Goal: Use online tool/utility: Utilize a website feature to perform a specific function

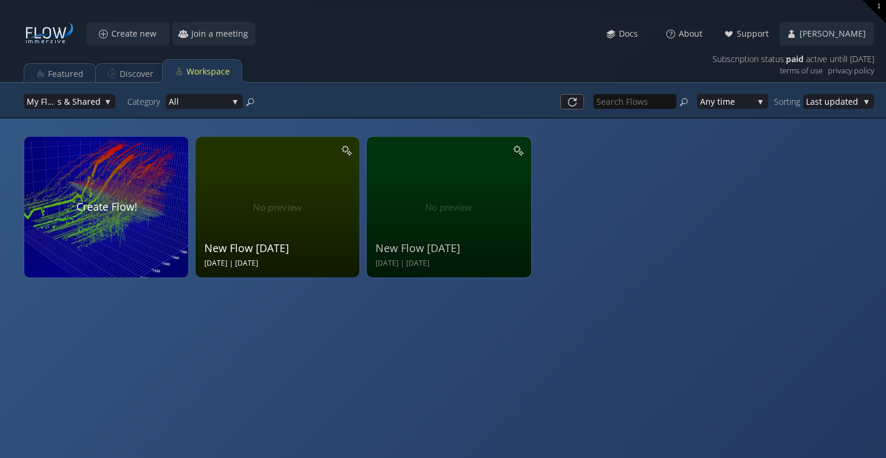
click at [238, 186] on div "New Flow [DATE] Sep 18 2025 | [DATE]" at bounding box center [278, 206] width 149 height 126
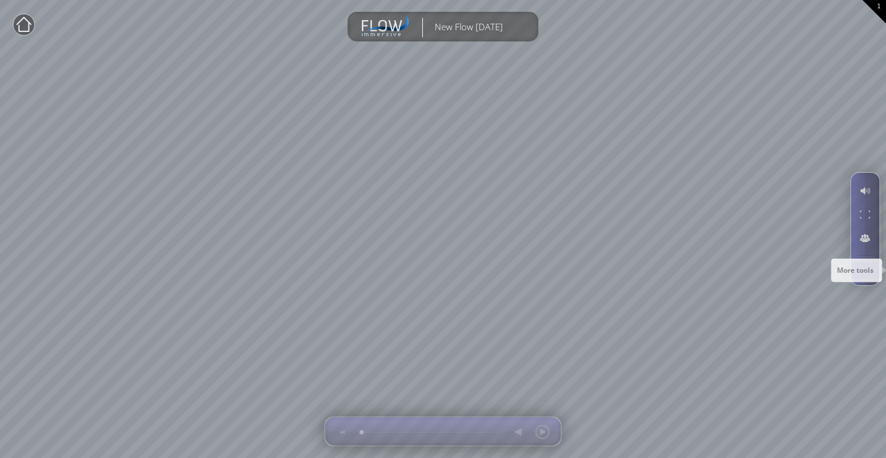
click at [871, 268] on div at bounding box center [865, 270] width 22 height 17
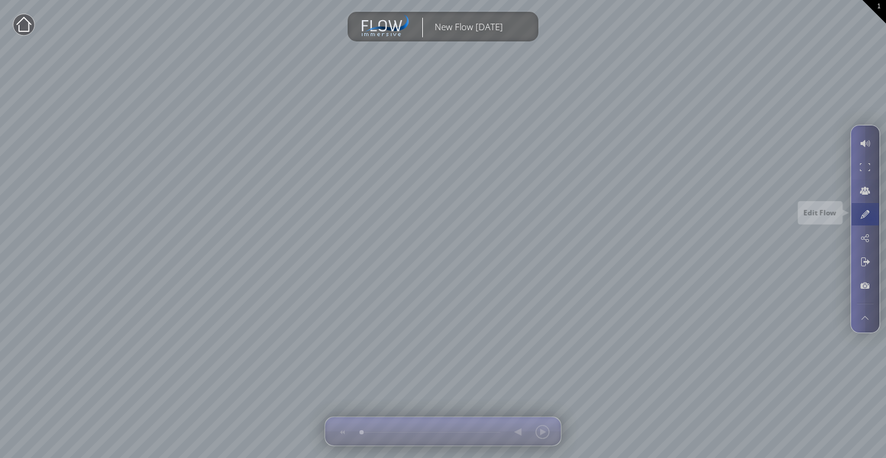
click at [871, 220] on div at bounding box center [865, 214] width 22 height 23
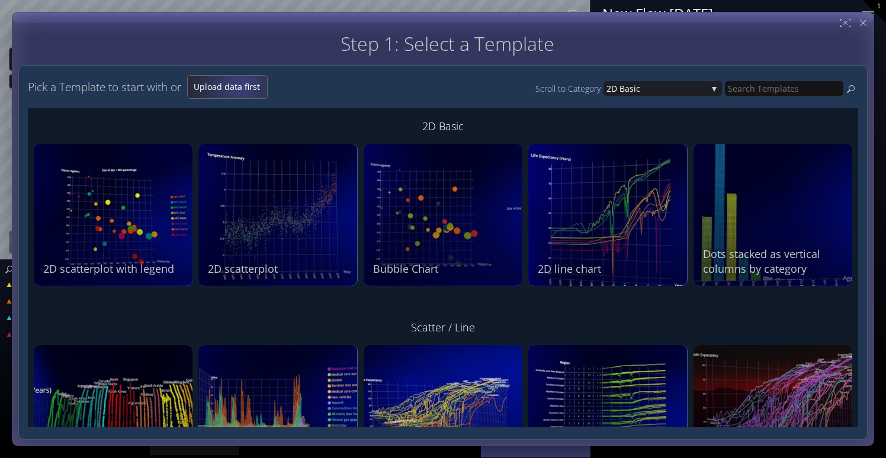
click at [242, 84] on span "Upload data first" at bounding box center [227, 87] width 79 height 12
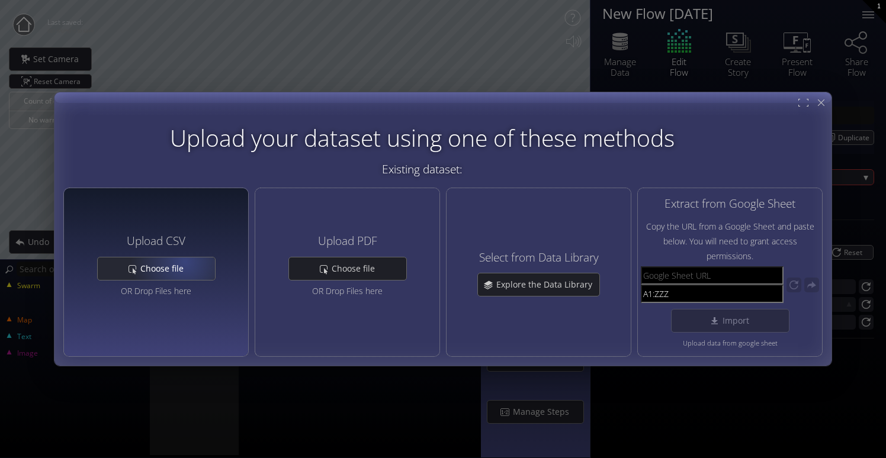
click at [182, 263] on span "Choose file" at bounding box center [165, 269] width 51 height 12
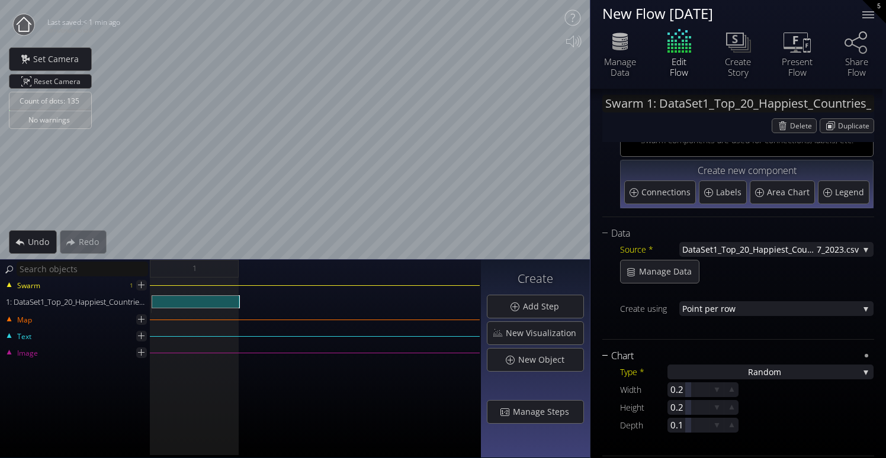
scroll to position [54, 0]
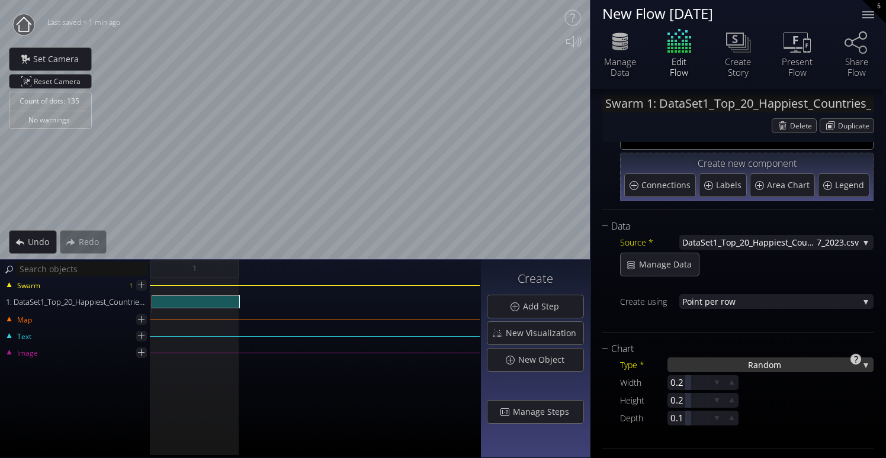
click at [730, 367] on div "Ra ndom" at bounding box center [771, 365] width 206 height 15
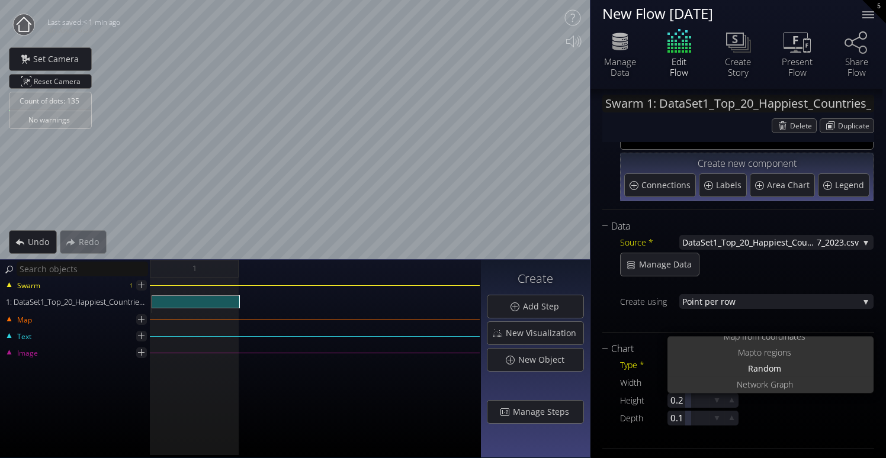
scroll to position [0, 0]
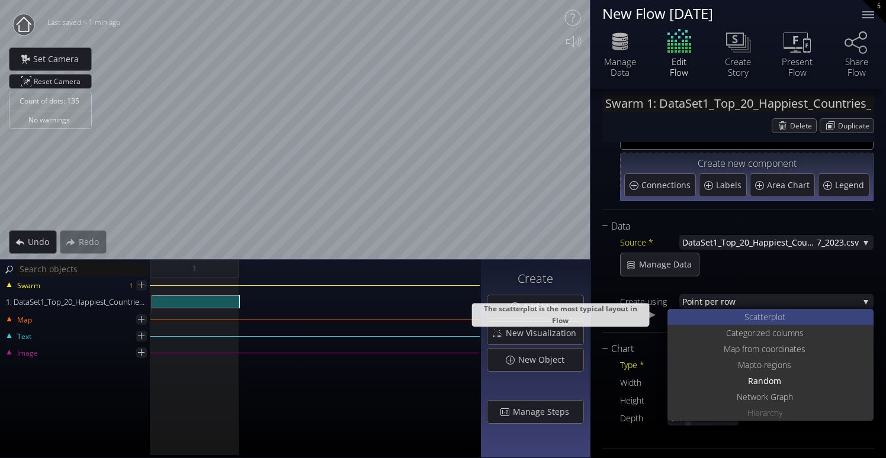
click at [770, 319] on span "catterplot" at bounding box center [767, 317] width 36 height 16
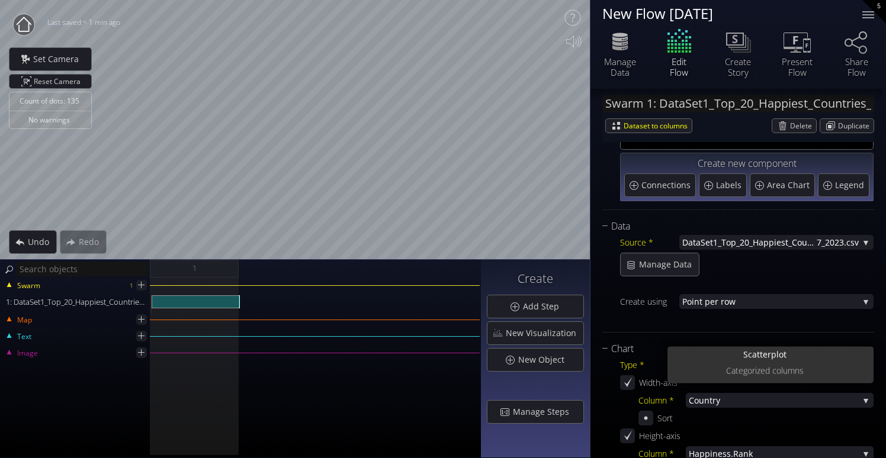
click at [770, 319] on div at bounding box center [747, 319] width 254 height 15
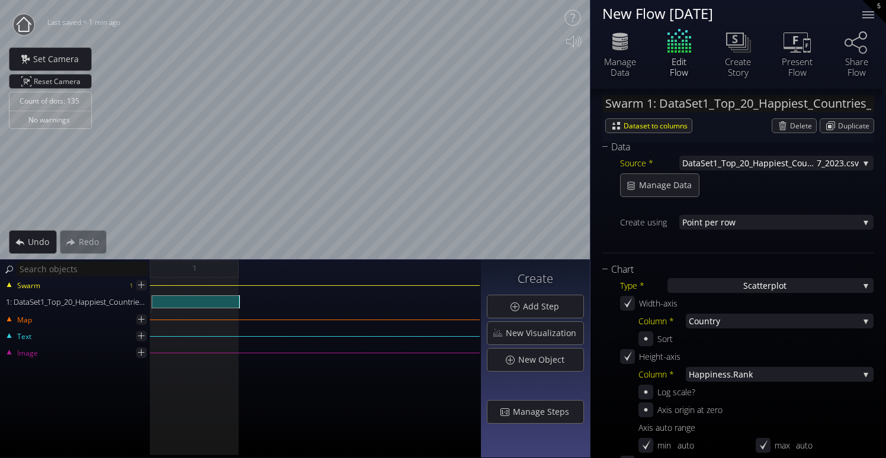
scroll to position [134, 0]
click at [729, 316] on span "try" at bounding box center [784, 320] width 149 height 15
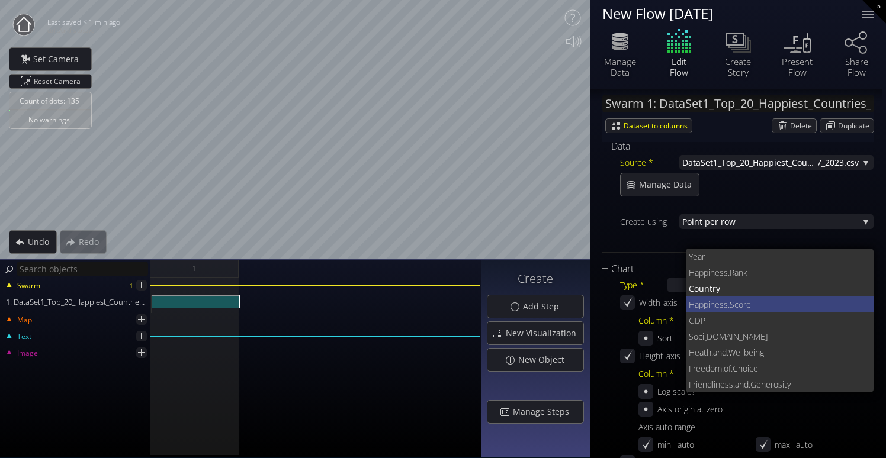
click at [725, 304] on span "ness.Score" at bounding box center [787, 305] width 155 height 16
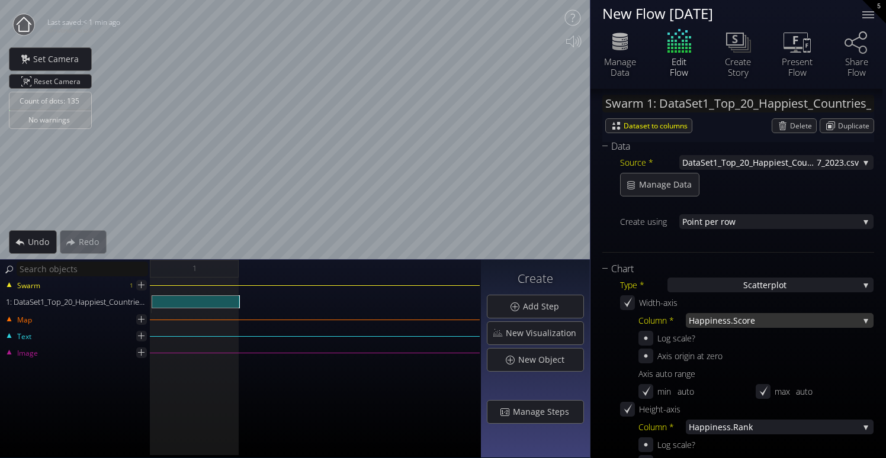
click at [720, 320] on span "ness.Score" at bounding box center [786, 320] width 146 height 15
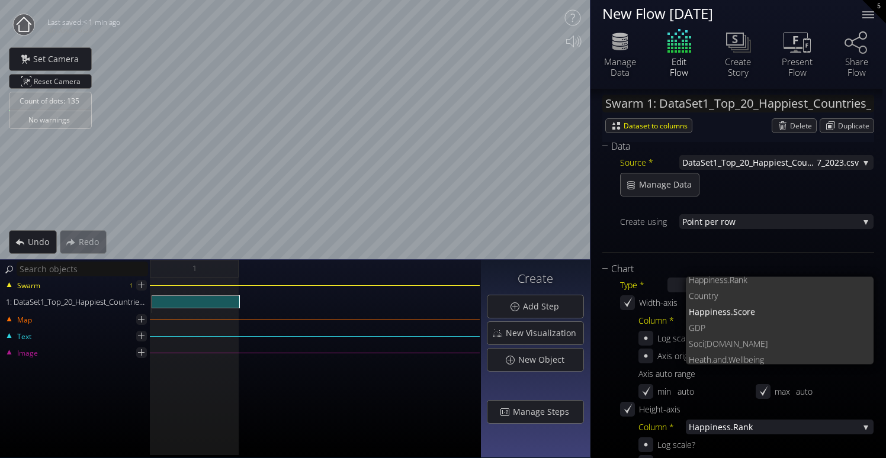
click at [614, 348] on div "Type * S catterplot S catterplot Categoriz ed columns Map from c oordinates Map…" at bounding box center [738, 434] width 272 height 315
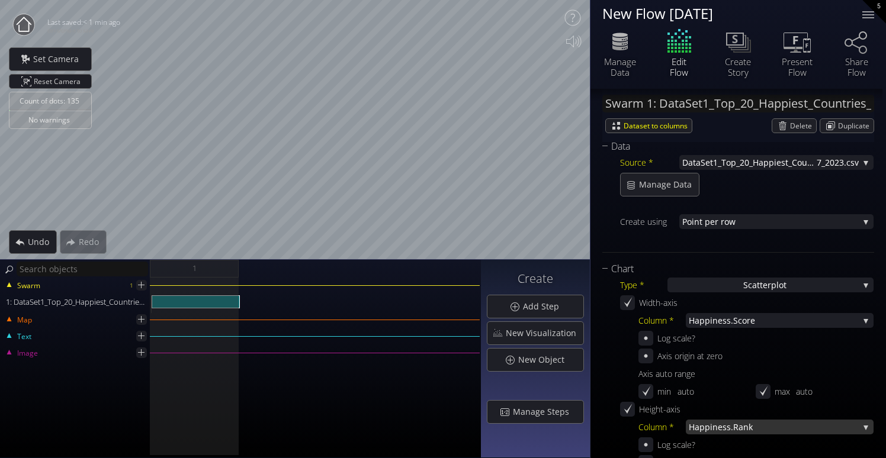
click at [707, 430] on span "Happ" at bounding box center [699, 427] width 21 height 15
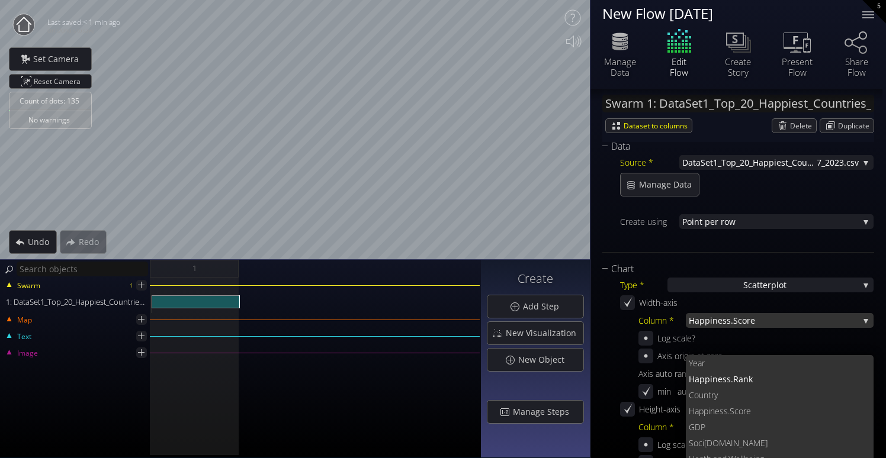
click at [725, 319] on span "ness.Score" at bounding box center [786, 320] width 146 height 15
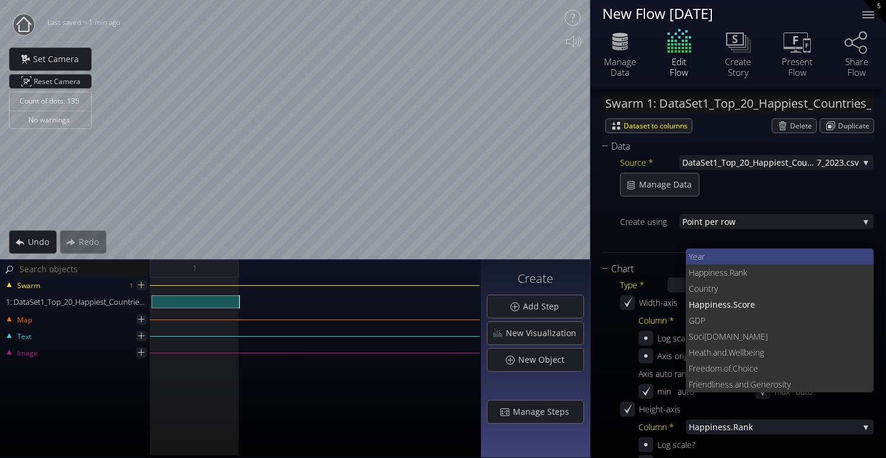
click at [710, 257] on span "Year" at bounding box center [777, 257] width 176 height 16
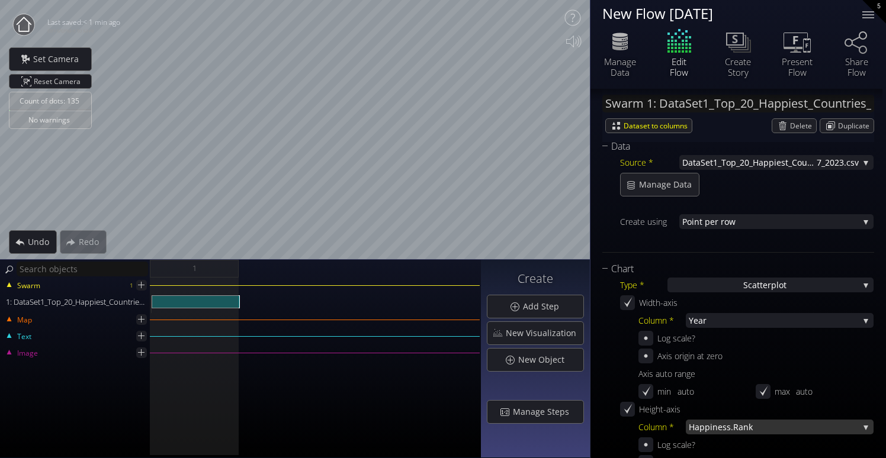
click at [730, 424] on span "iness.Rank" at bounding box center [784, 427] width 149 height 15
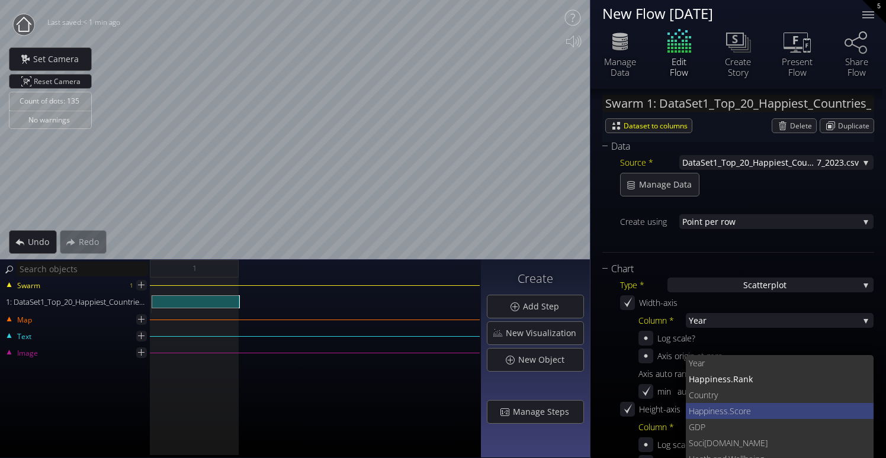
click at [737, 410] on span "ness.Score" at bounding box center [787, 411] width 155 height 16
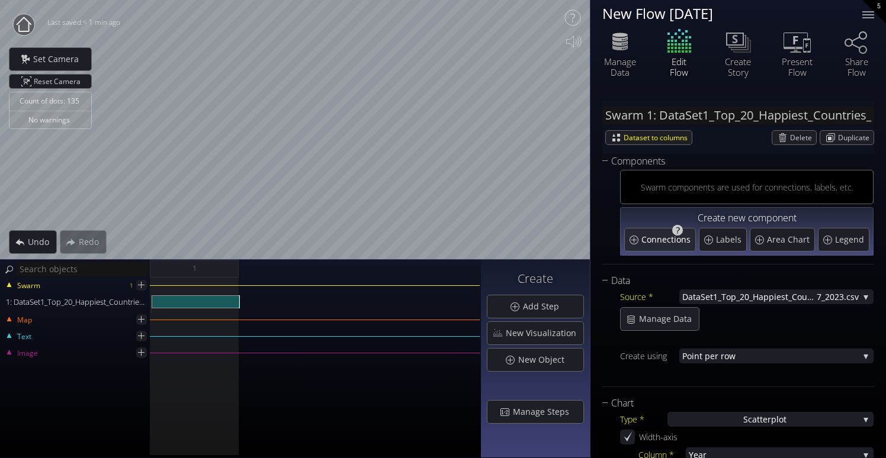
scroll to position [0, 0]
click at [652, 245] on span "Connections" at bounding box center [667, 240] width 52 height 12
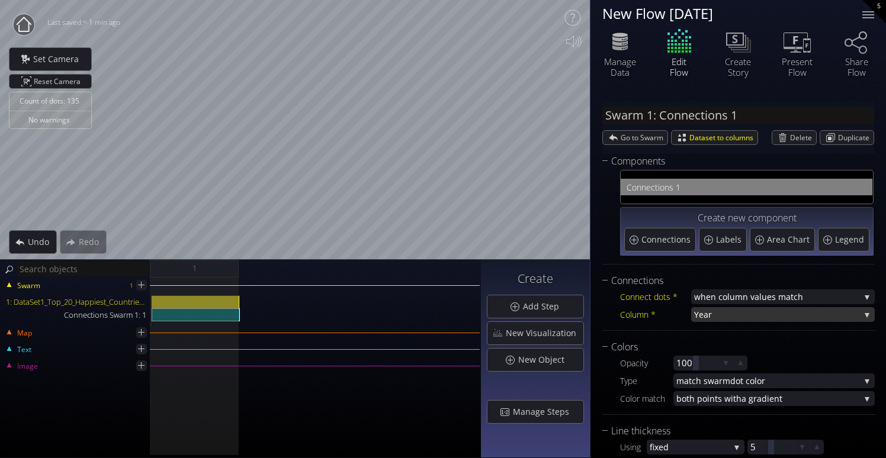
click at [720, 310] on span "Year" at bounding box center [777, 314] width 166 height 15
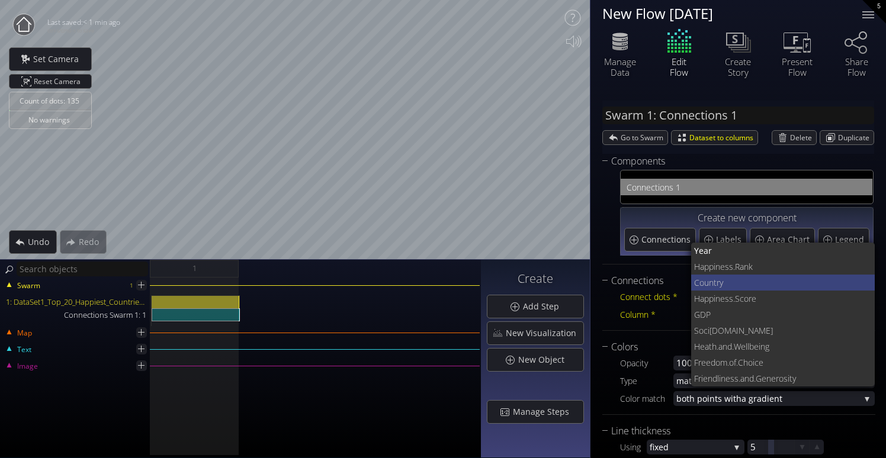
click at [717, 284] on span "try" at bounding box center [790, 283] width 152 height 16
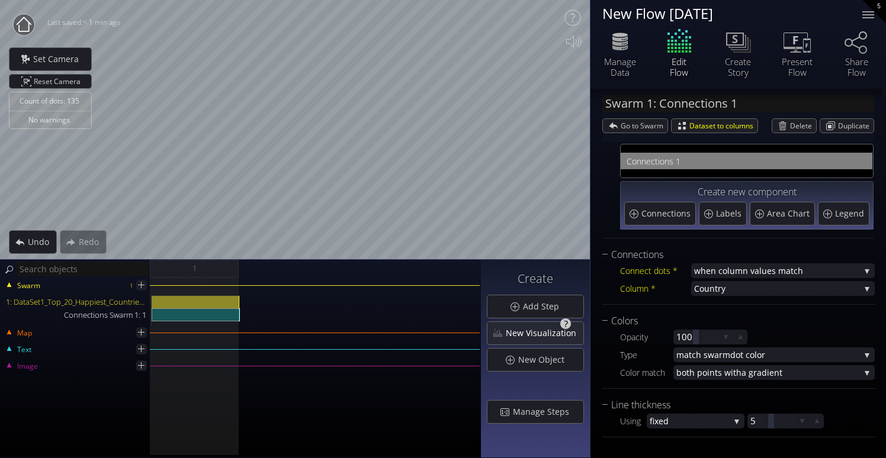
scroll to position [26, 0]
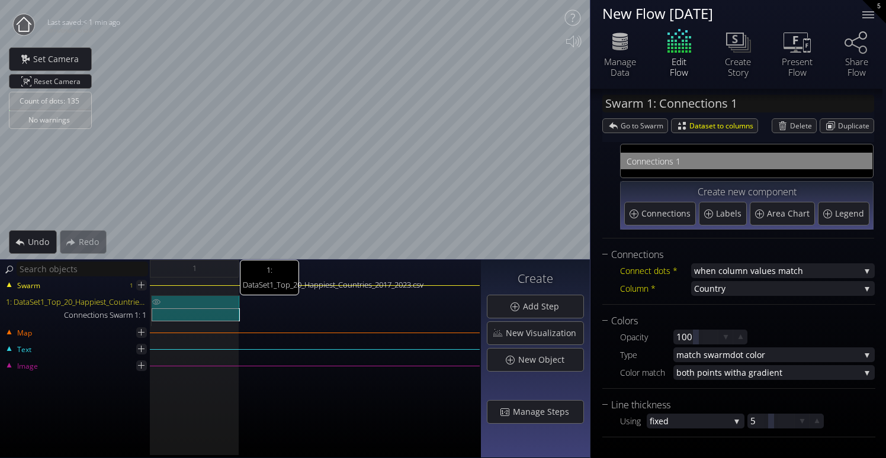
click at [194, 300] on div "1: DataSet1_Top_20_Happiest_Countries_2017_2023.csv" at bounding box center [196, 302] width 88 height 13
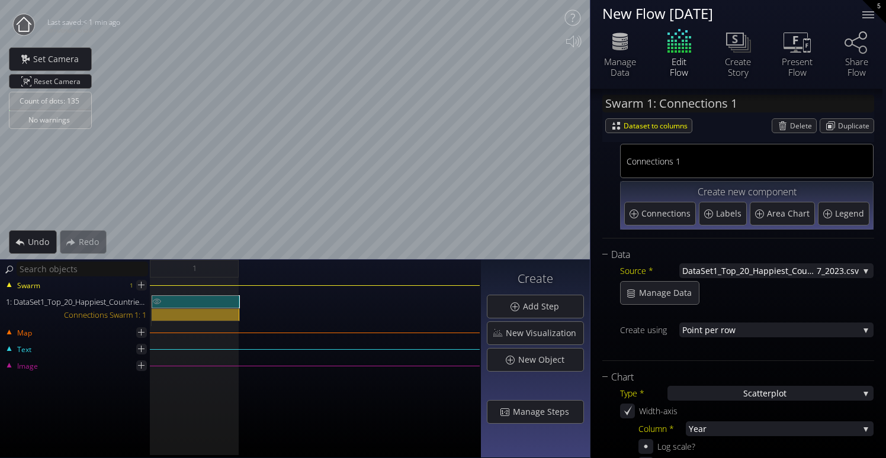
type input "Swarm 1: DataSet1_Top_20_Happiest_Countries_2017_2023.csv"
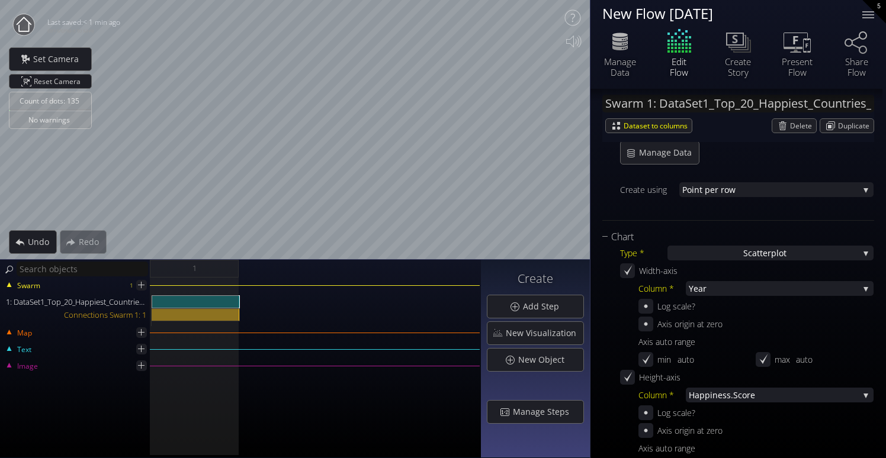
scroll to position [179, 0]
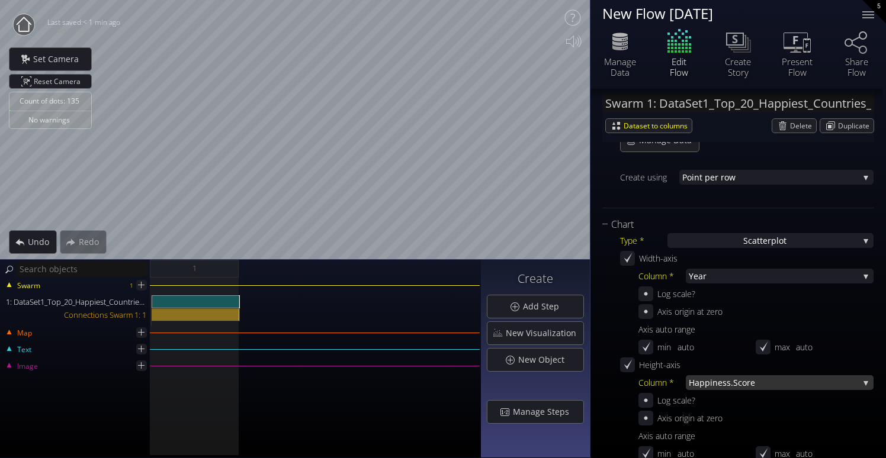
click at [725, 381] on span "ness.Score" at bounding box center [786, 383] width 146 height 15
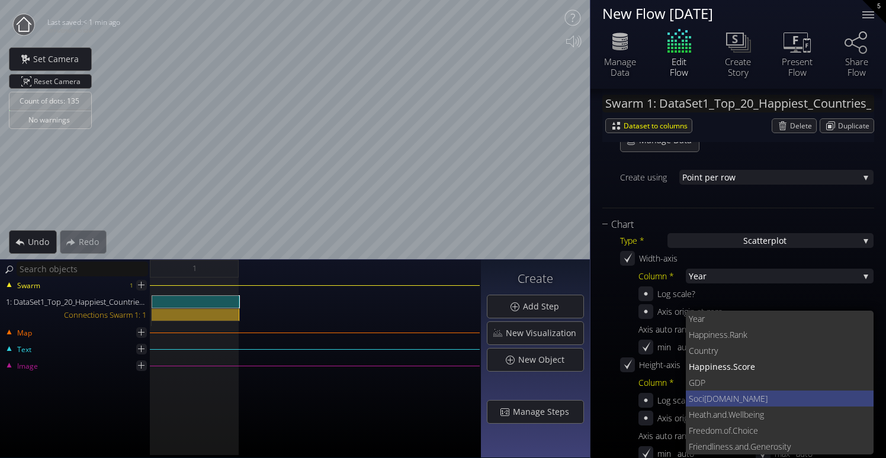
click at [724, 402] on span "[DOMAIN_NAME]" at bounding box center [784, 399] width 161 height 16
